Goal: Task Accomplishment & Management: Use online tool/utility

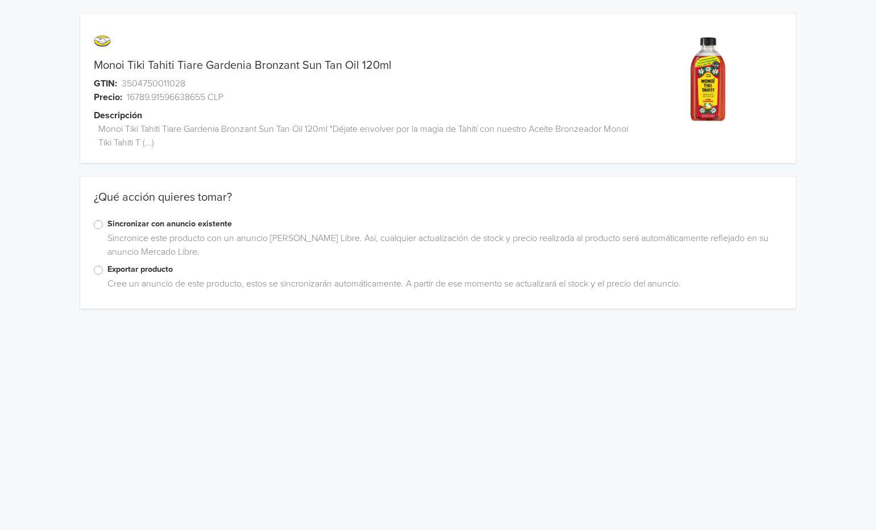
click at [107, 270] on label "Exportar producto" at bounding box center [444, 269] width 674 height 12
click at [0, 0] on input "Exportar producto" at bounding box center [0, 0] width 0 height 0
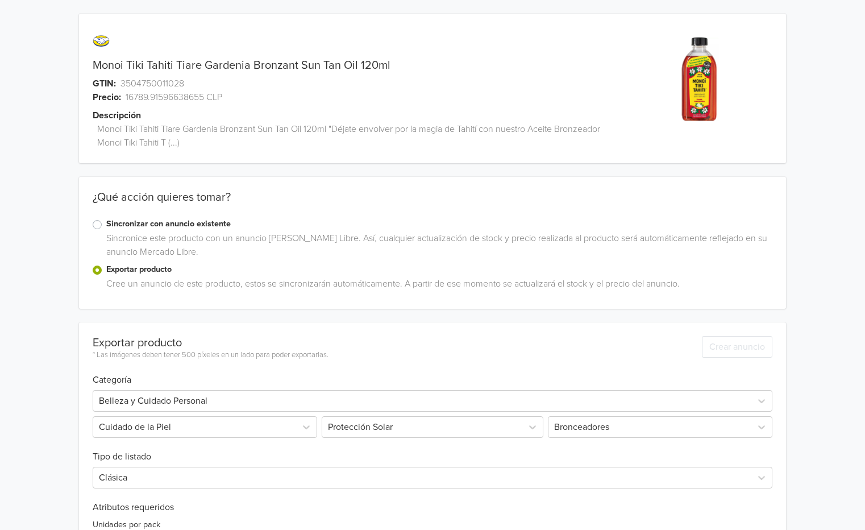
click at [106, 224] on label "Sincronizar con anuncio existente" at bounding box center [438, 224] width 665 height 12
click at [0, 0] on input "Sincronizar con anuncio existente" at bounding box center [0, 0] width 0 height 0
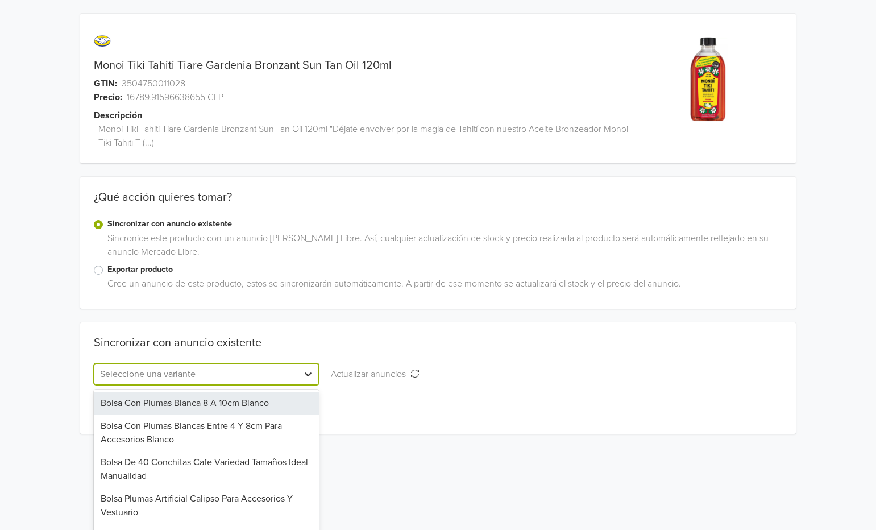
click at [309, 372] on div "27 results available. Use Up and Down to choose options, press Enter to select …" at bounding box center [206, 374] width 225 height 22
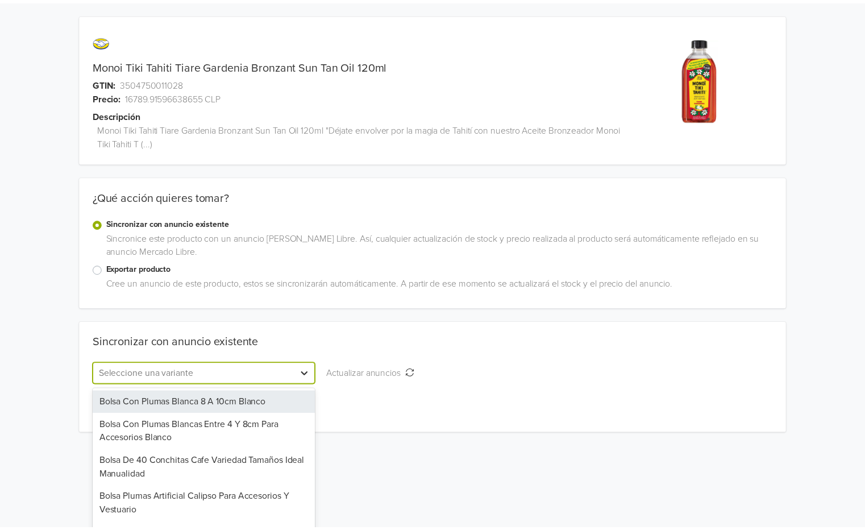
scroll to position [30, 0]
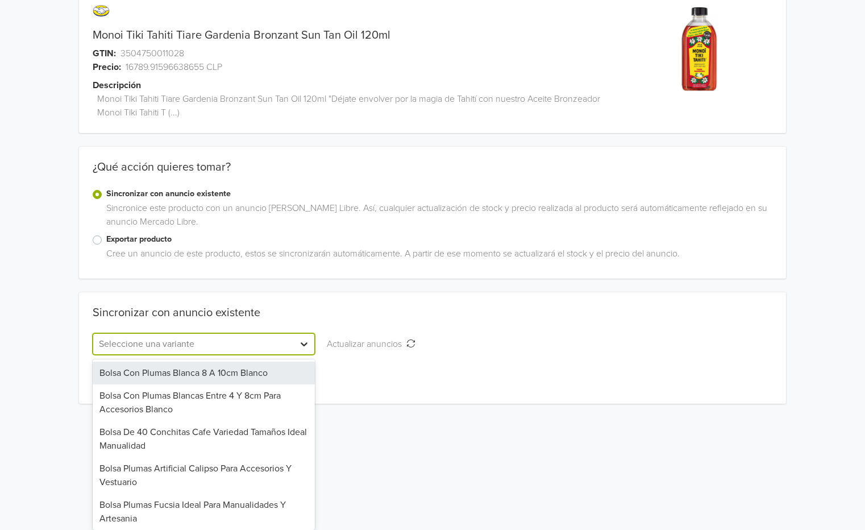
paste input "tiarebronzant120"
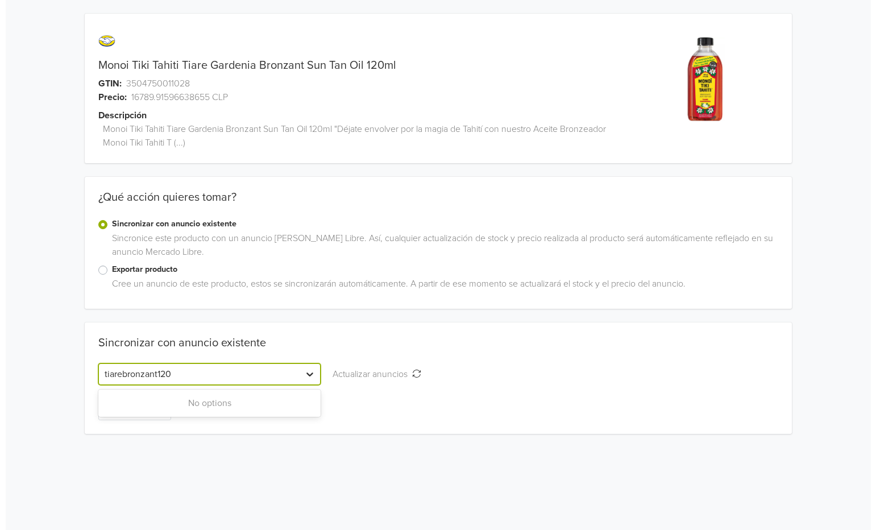
scroll to position [0, 0]
type input "tiare"
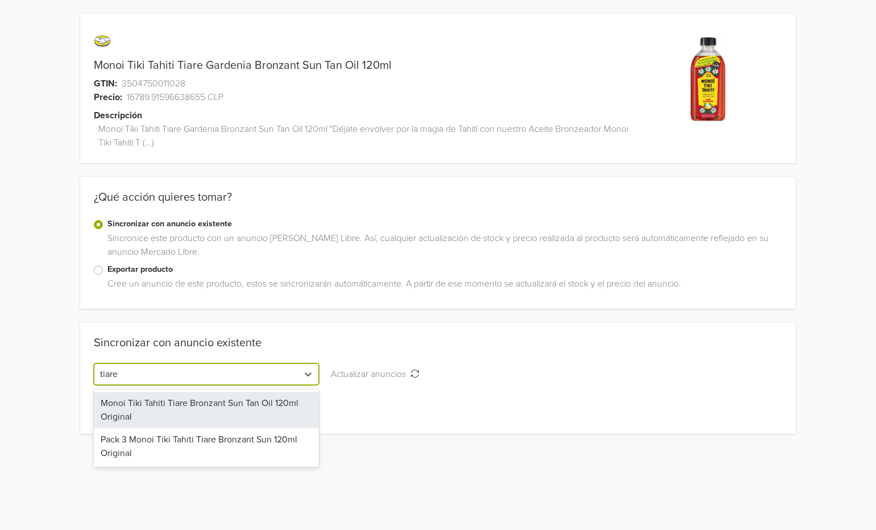
click at [204, 412] on div "Monoi Tiki Tahiti Tiare Bronzant Sun Tan Oil 120ml Original" at bounding box center [206, 409] width 225 height 36
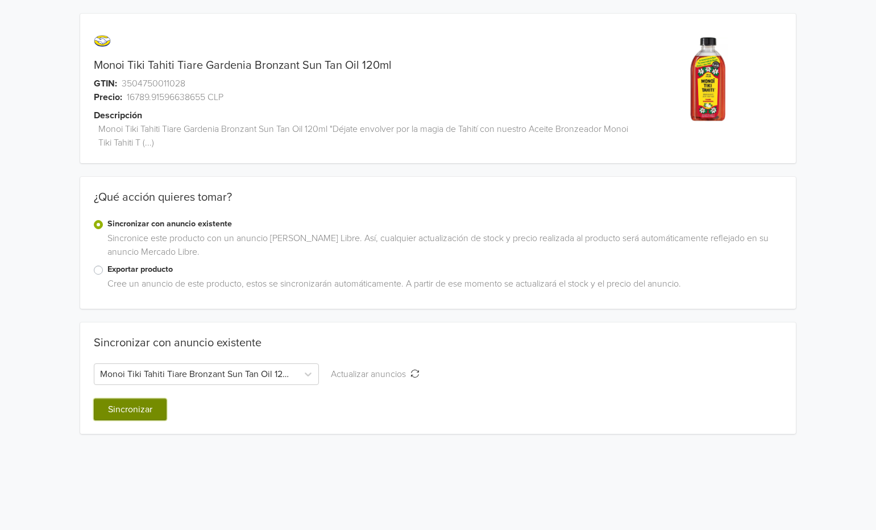
click at [147, 407] on button "Sincronizar" at bounding box center [130, 409] width 73 height 22
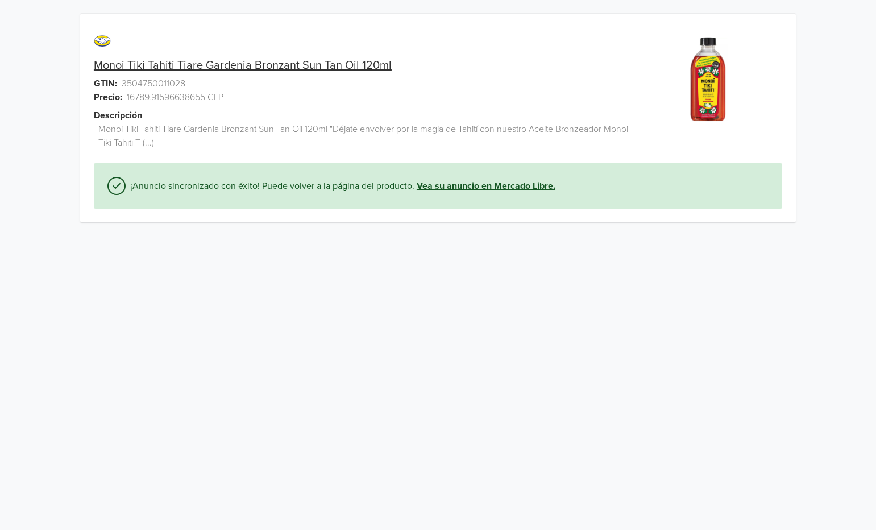
click at [477, 182] on link "Vea su anuncio en Mercado Libre." at bounding box center [485, 186] width 139 height 14
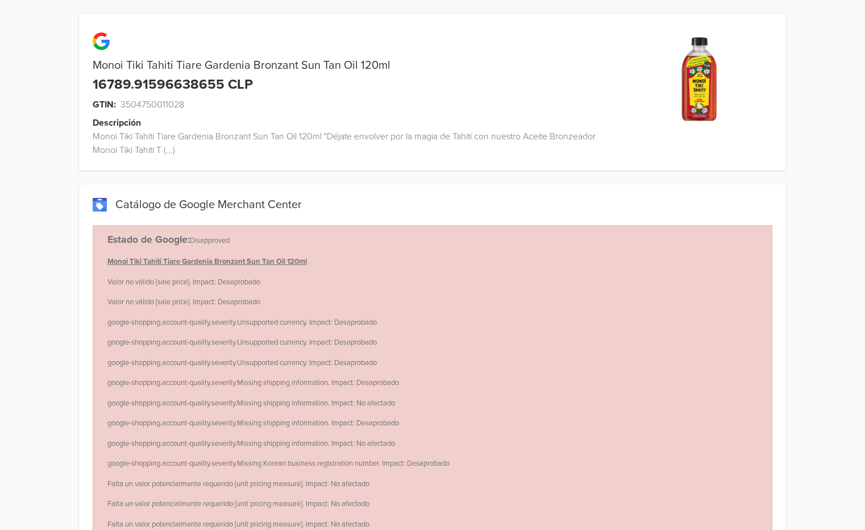
scroll to position [69, 0]
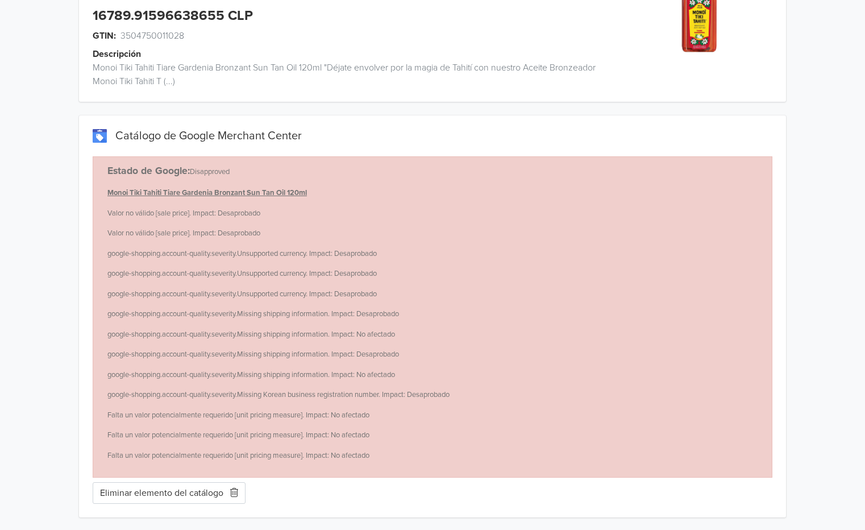
click at [173, 494] on button "Eliminar elemento del catálogo" at bounding box center [169, 493] width 153 height 22
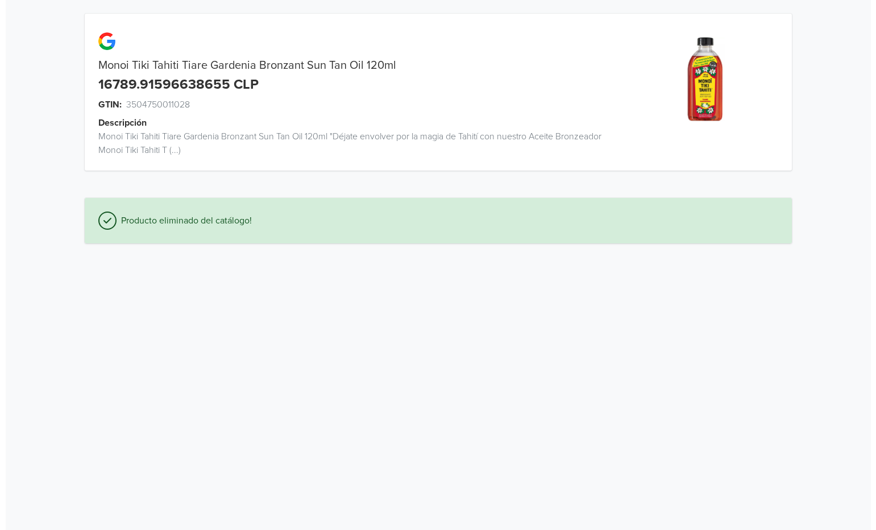
scroll to position [0, 0]
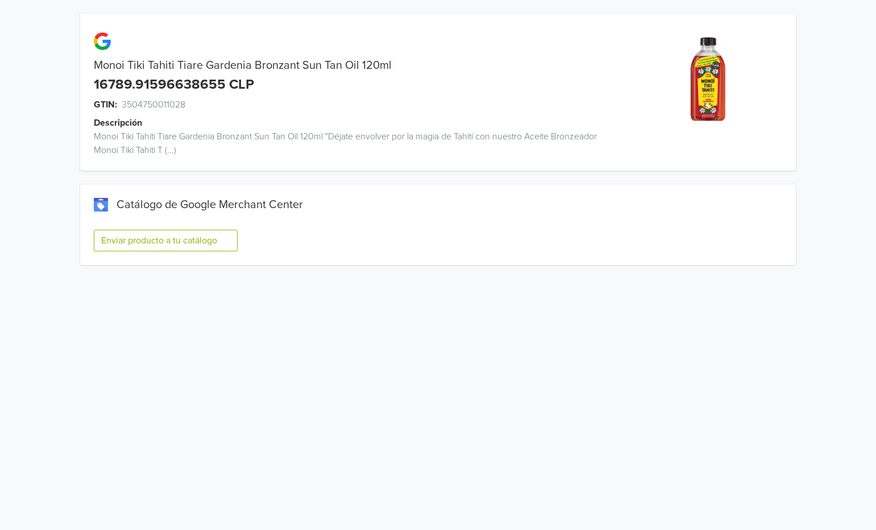
click at [175, 237] on button "Enviar producto a tu catálogo" at bounding box center [166, 241] width 144 height 22
